Goal: Information Seeking & Learning: Learn about a topic

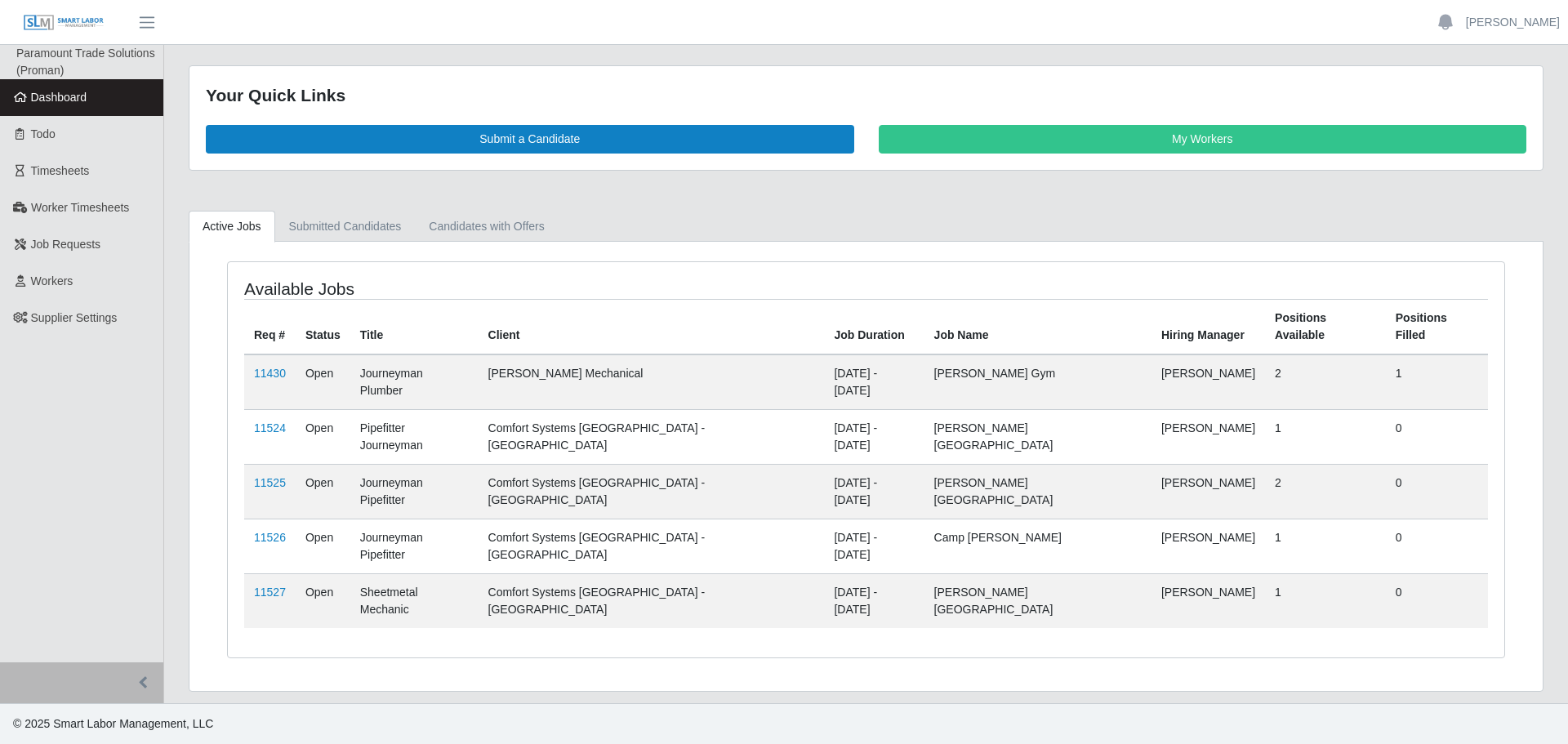
click at [472, 573] on td "Sheetmetal Mechanic" at bounding box center [414, 600] width 128 height 55
click at [591, 570] on div "Available Jobs Req # Status Title Client Job Duration Job Name Hiring Manager P…" at bounding box center [866, 469] width 1303 height 416
click at [276, 586] on link "11527" at bounding box center [269, 592] width 32 height 13
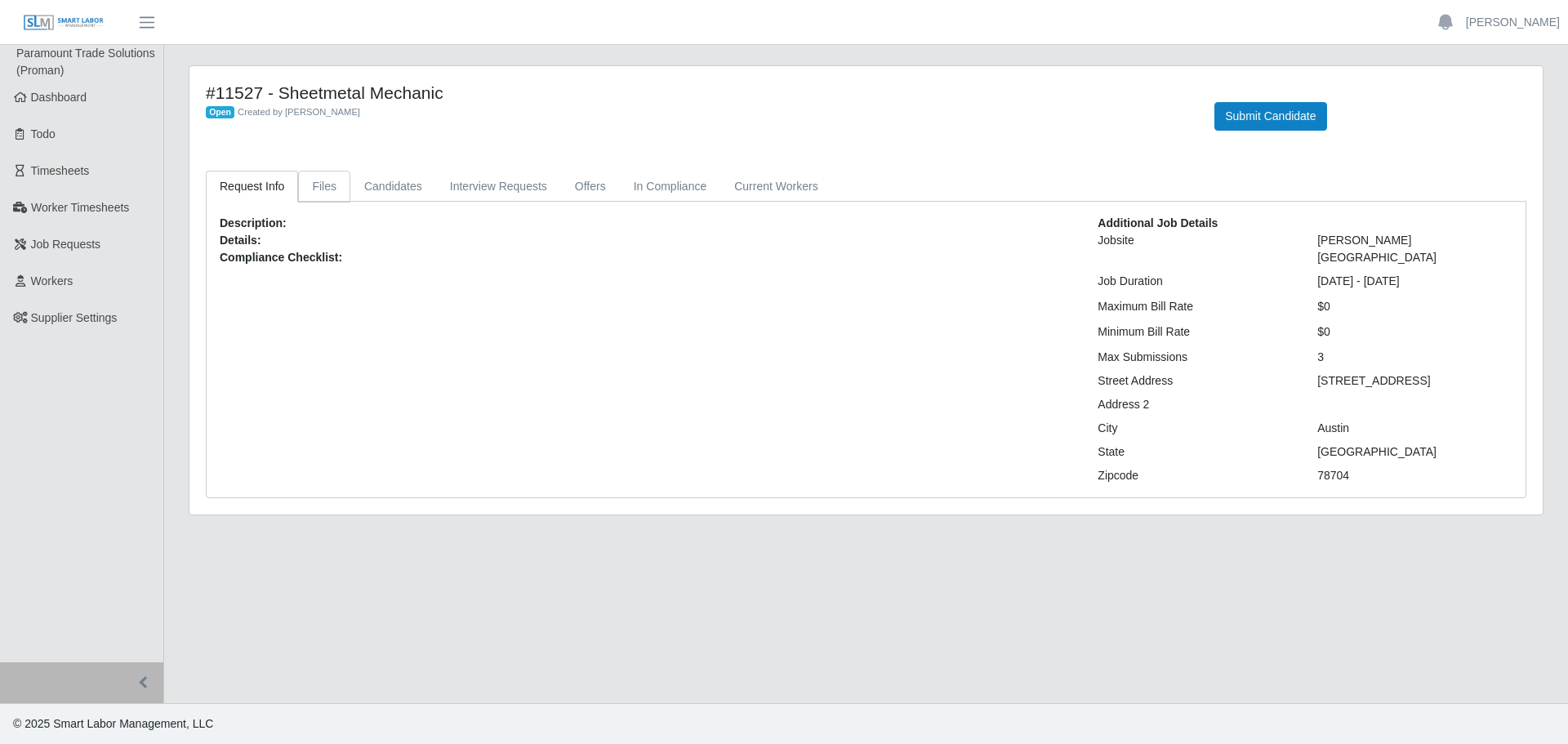
drag, startPoint x: 311, startPoint y: 204, endPoint x: 340, endPoint y: 201, distance: 29.2
click at [327, 204] on div "Description: Details: Compliance Checklist: Additional Job Details Jobsite Trav…" at bounding box center [866, 349] width 1319 height 295
click at [350, 191] on link "Candidates" at bounding box center [393, 186] width 86 height 32
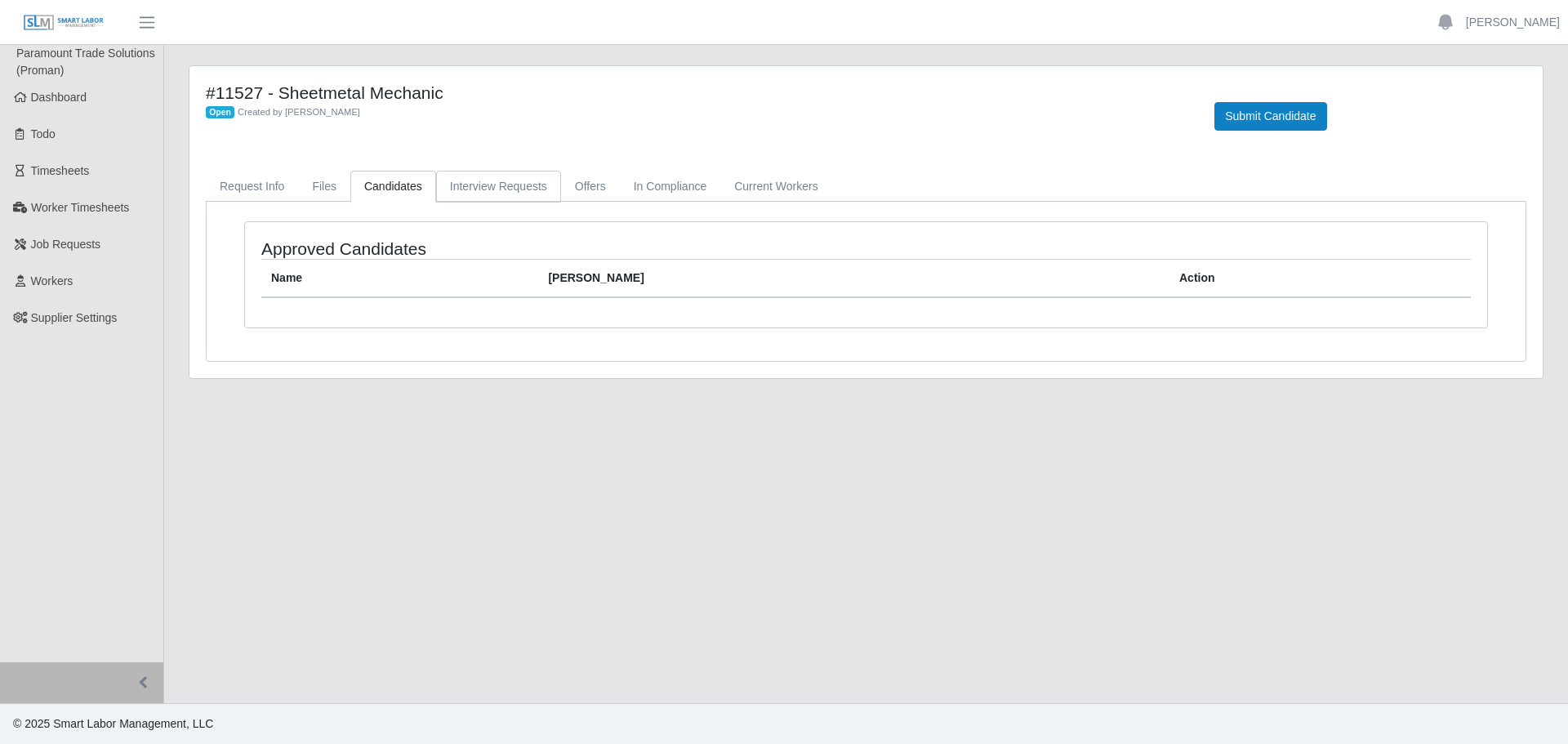
click at [472, 185] on link "Interview Requests" at bounding box center [498, 186] width 125 height 32
click at [255, 196] on link "Request Info" at bounding box center [252, 186] width 92 height 32
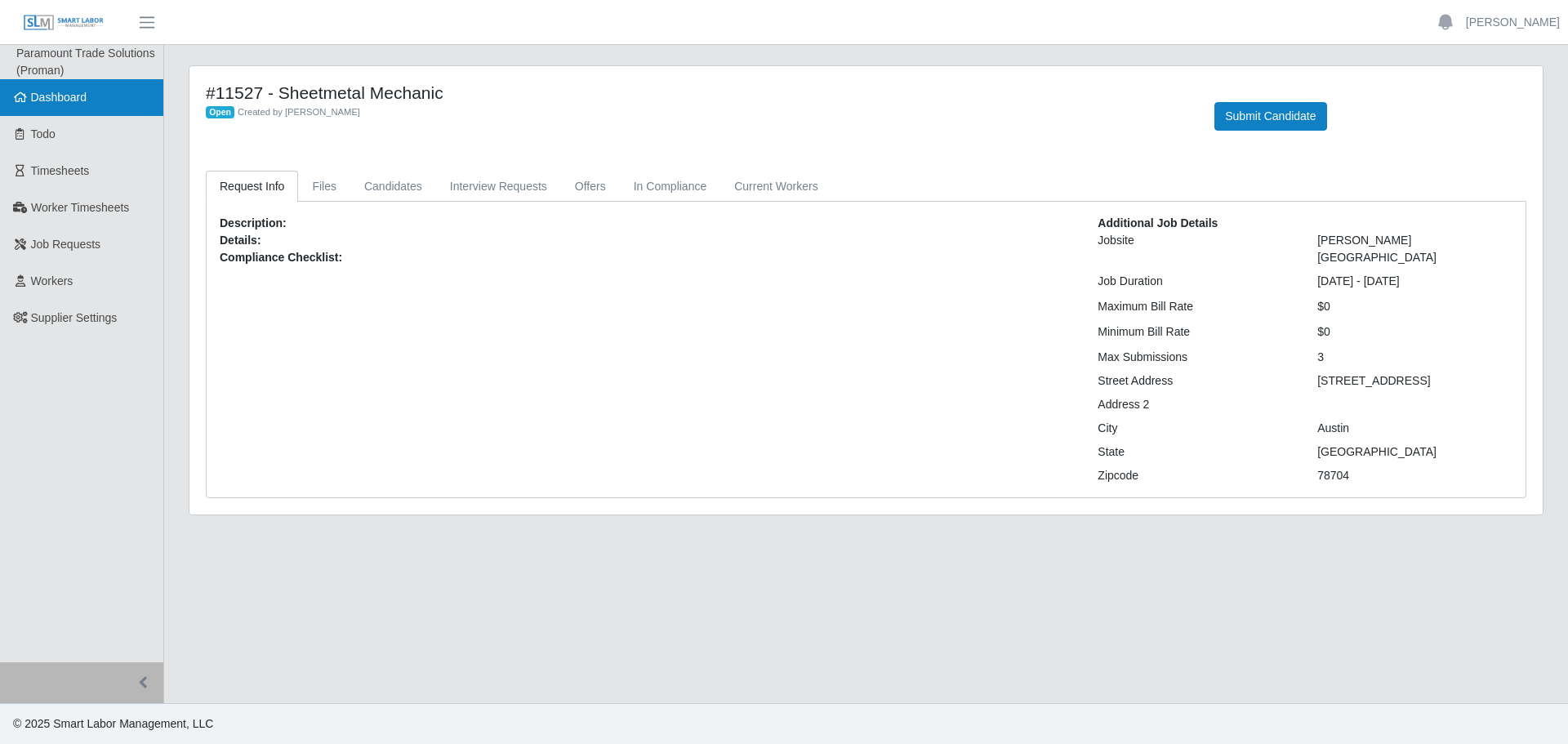
click at [99, 82] on link "Dashboard" at bounding box center [81, 98] width 163 height 37
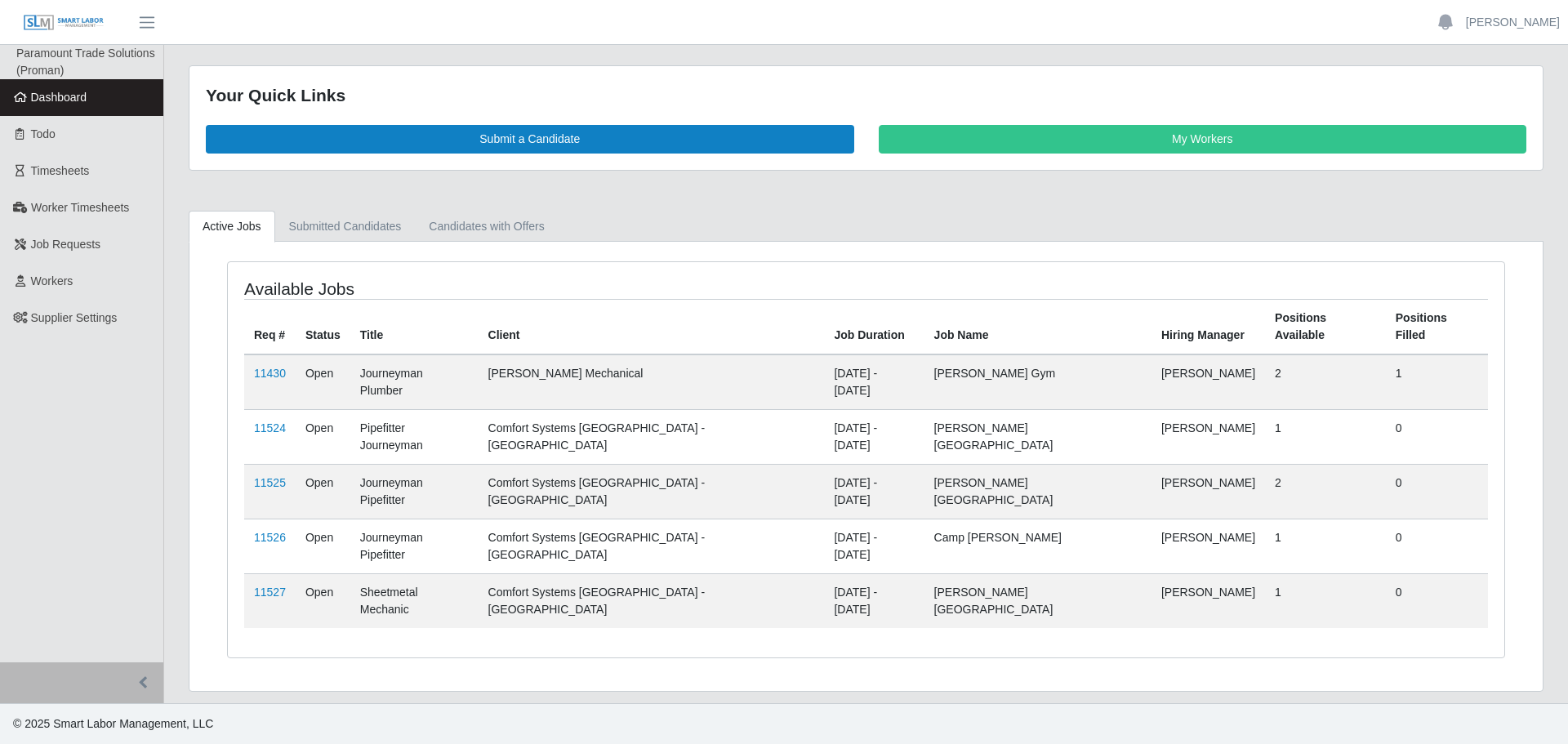
click at [263, 464] on td "11525" at bounding box center [269, 491] width 51 height 55
click at [272, 476] on link "11525" at bounding box center [269, 482] width 32 height 13
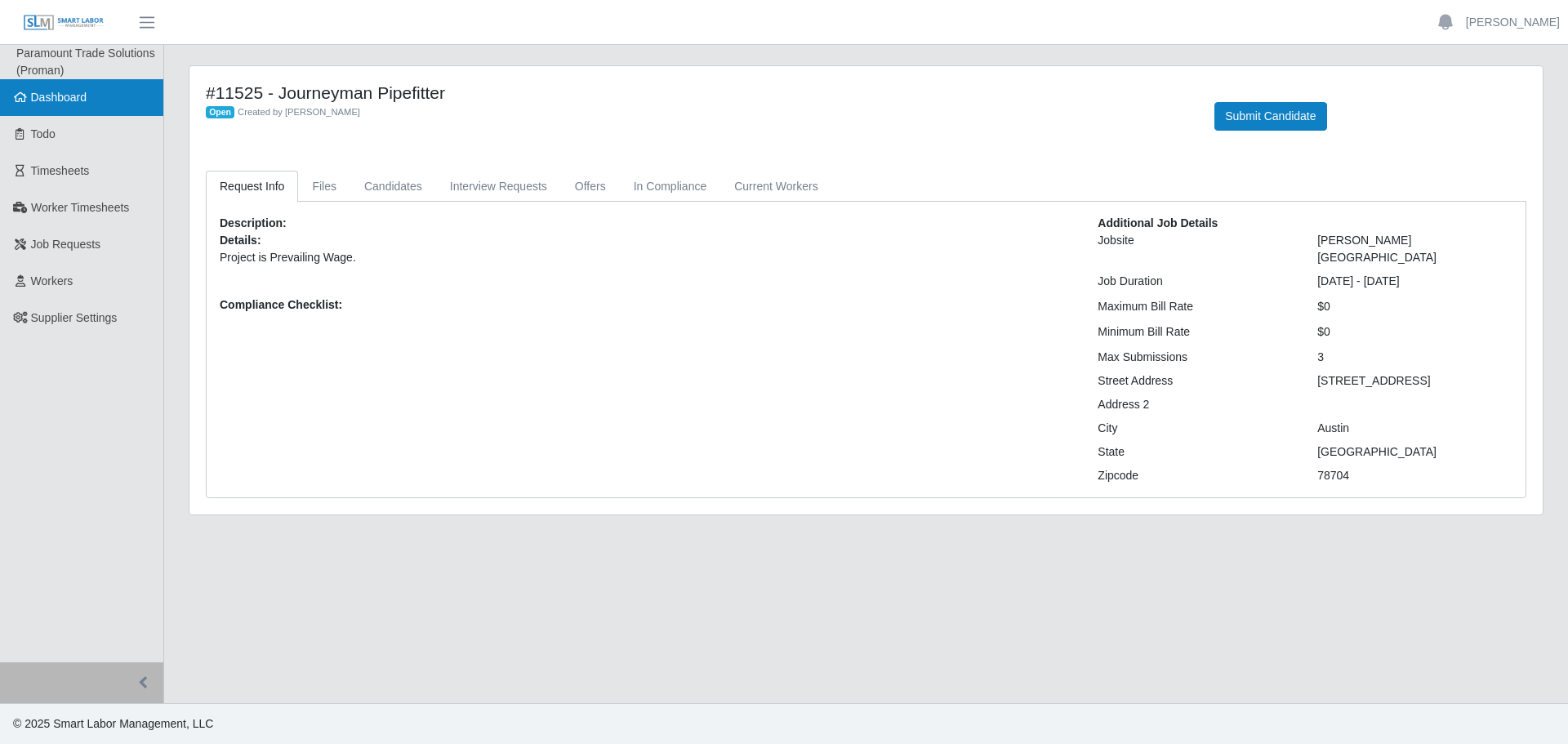
click at [80, 98] on span "Dashboard" at bounding box center [59, 97] width 56 height 13
